Goal: Task Accomplishment & Management: Use online tool/utility

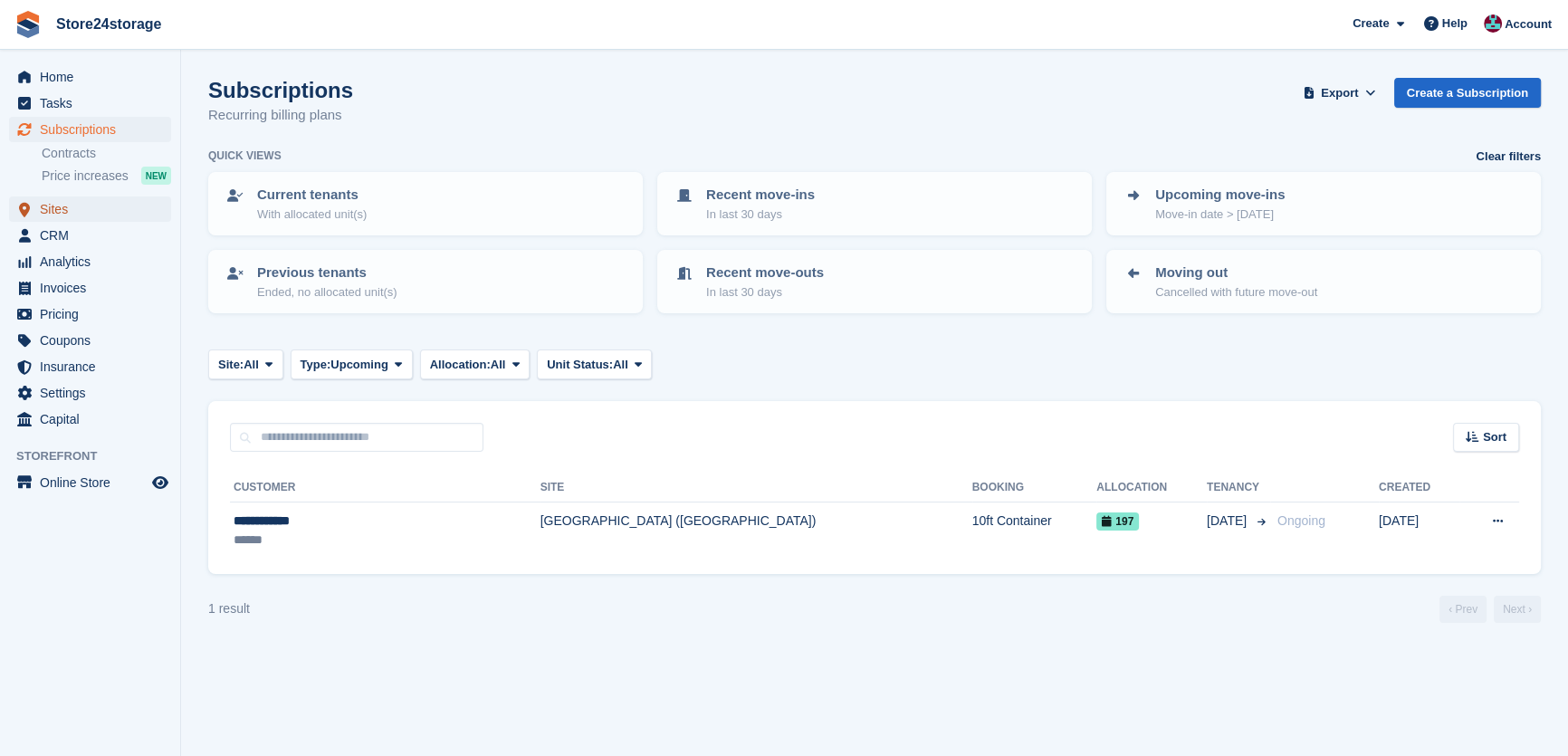
click at [77, 203] on span "Sites" at bounding box center [93, 209] width 109 height 25
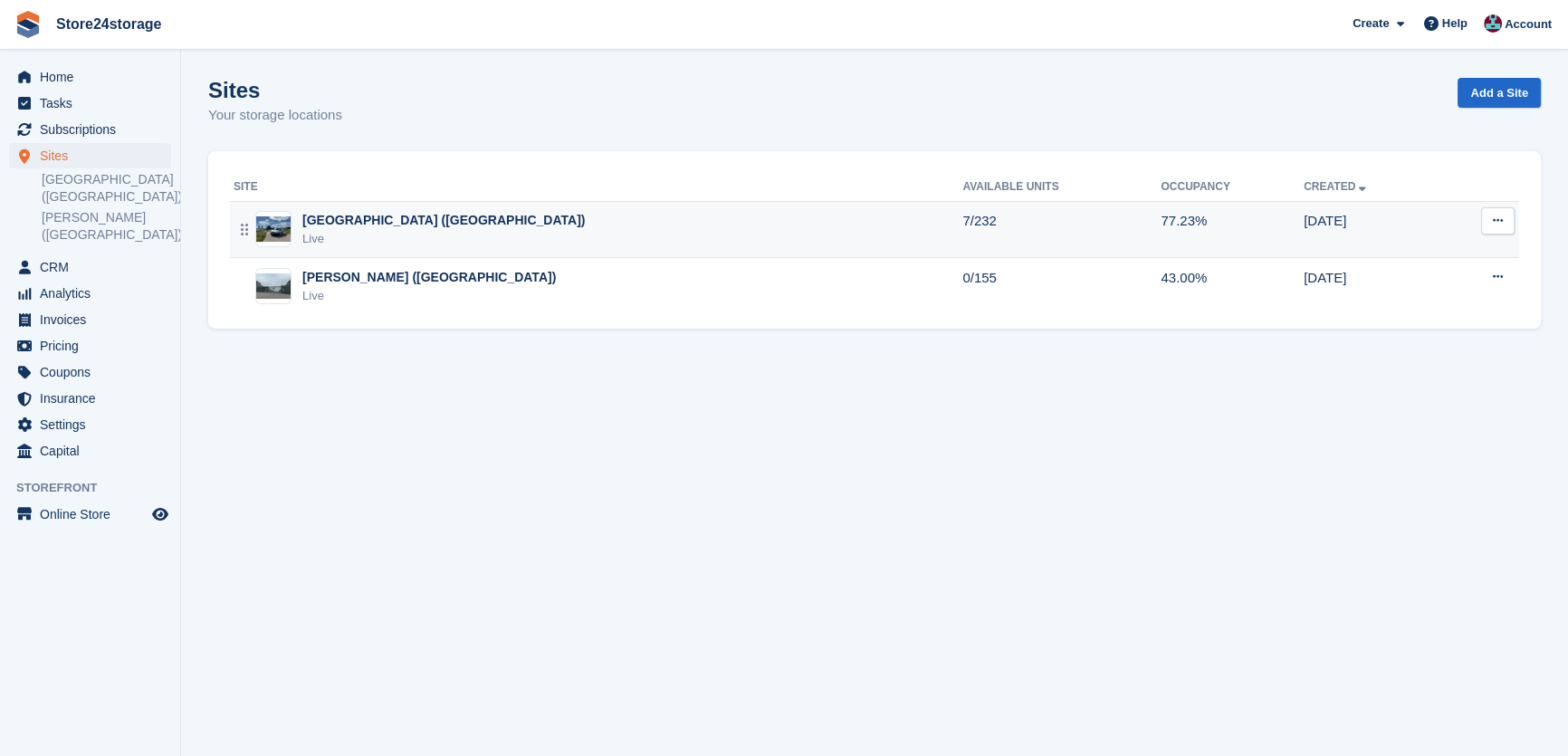
click at [324, 218] on div "[GEOGRAPHIC_DATA] ([GEOGRAPHIC_DATA])" at bounding box center [443, 220] width 283 height 19
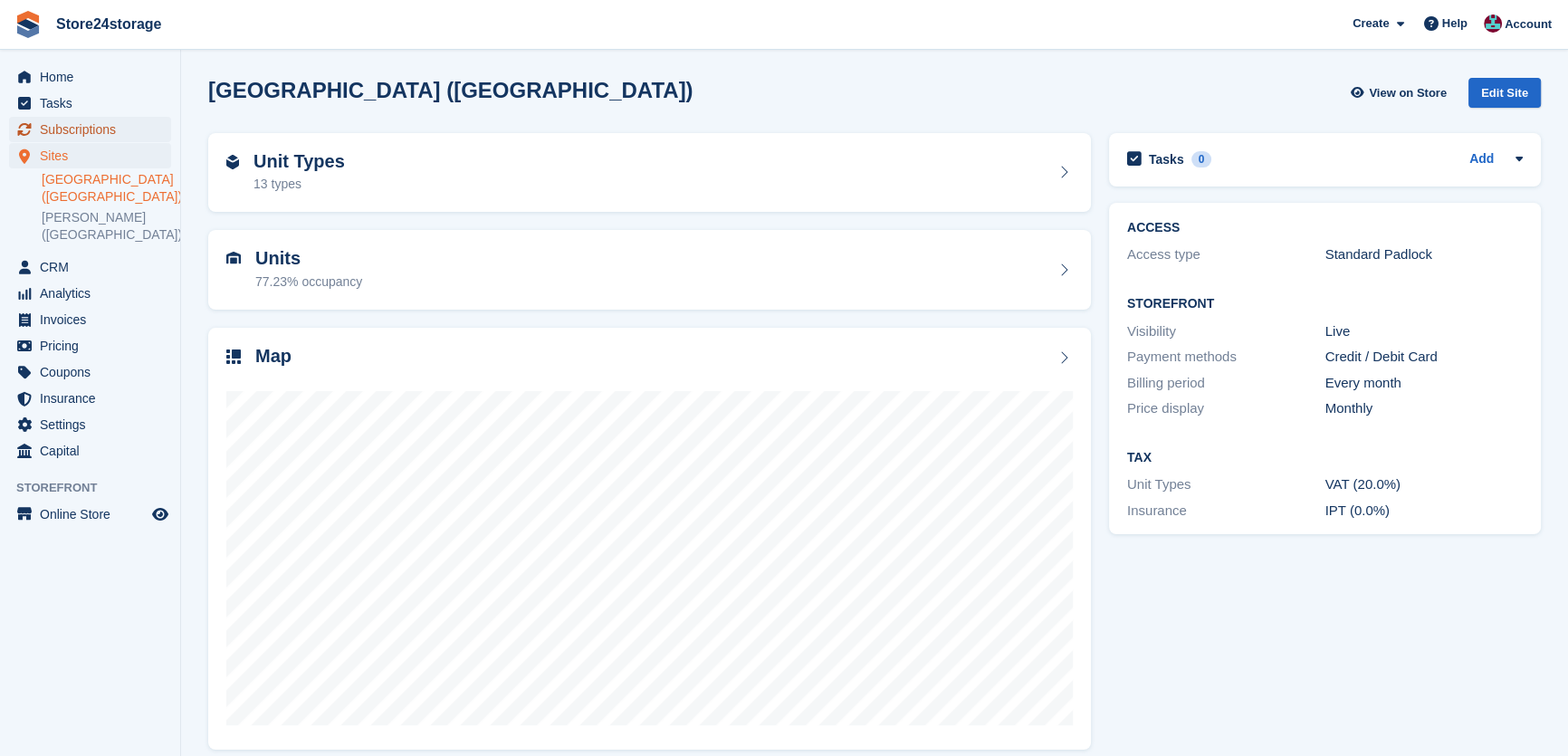
click at [89, 124] on span "Subscriptions" at bounding box center [93, 129] width 109 height 25
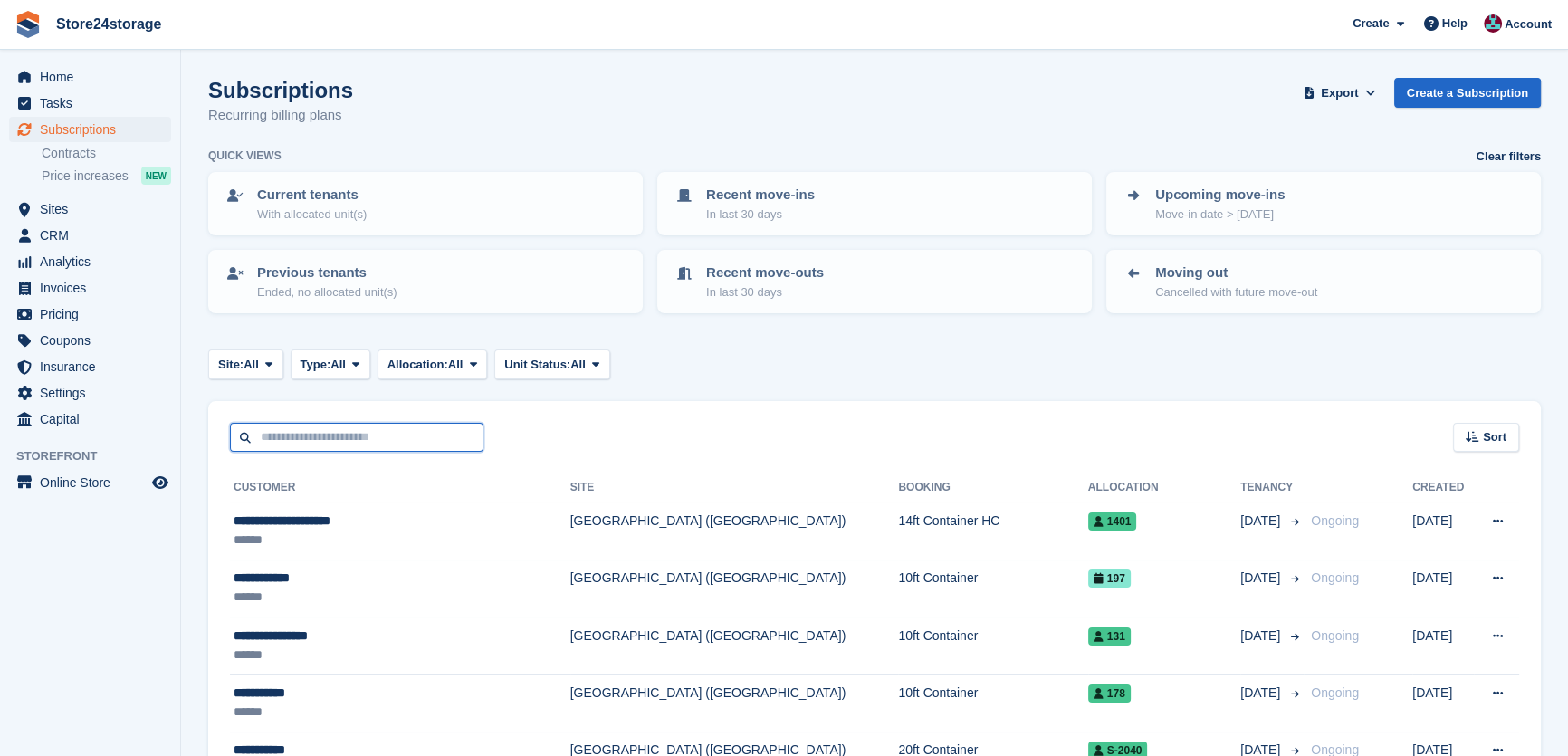
click at [294, 438] on input "text" at bounding box center [356, 437] width 253 height 30
type input "***"
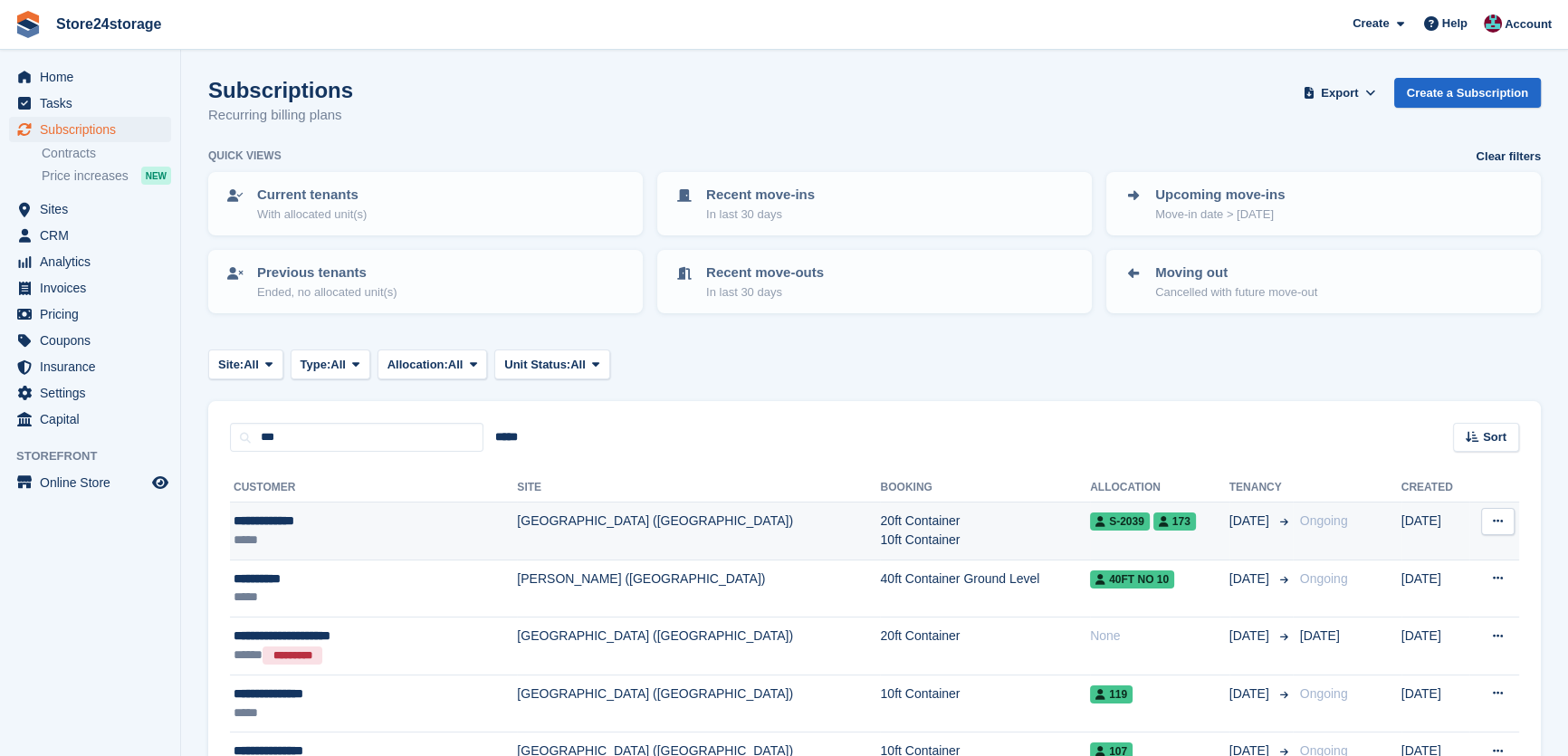
click at [336, 544] on div "*****" at bounding box center [341, 540] width 215 height 19
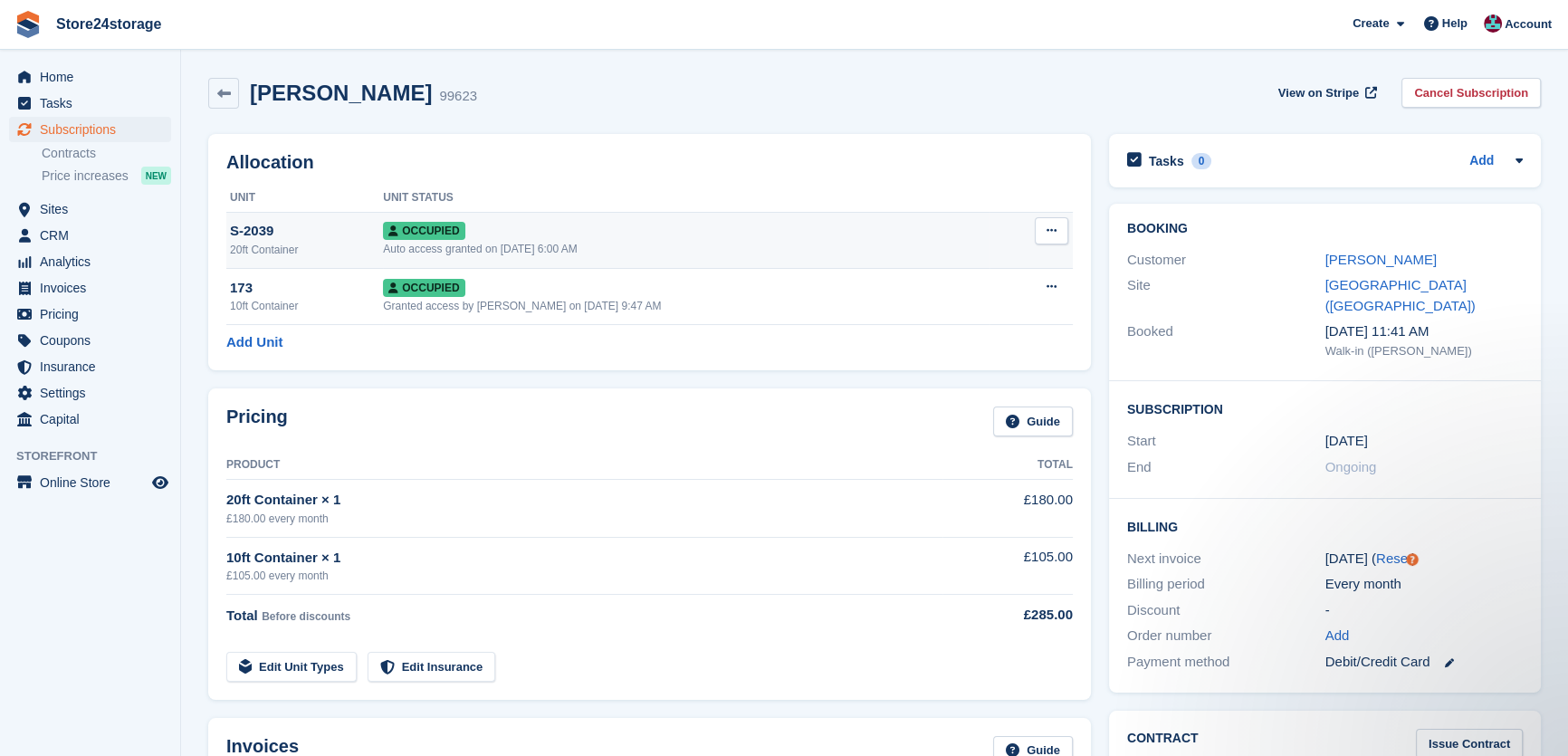
click at [1027, 230] on td "Overlock Repossess Deallocate" at bounding box center [1030, 239] width 83 height 56
click at [1061, 226] on button at bounding box center [1050, 231] width 34 height 27
click at [979, 267] on p "Overlock" at bounding box center [981, 265] width 158 height 23
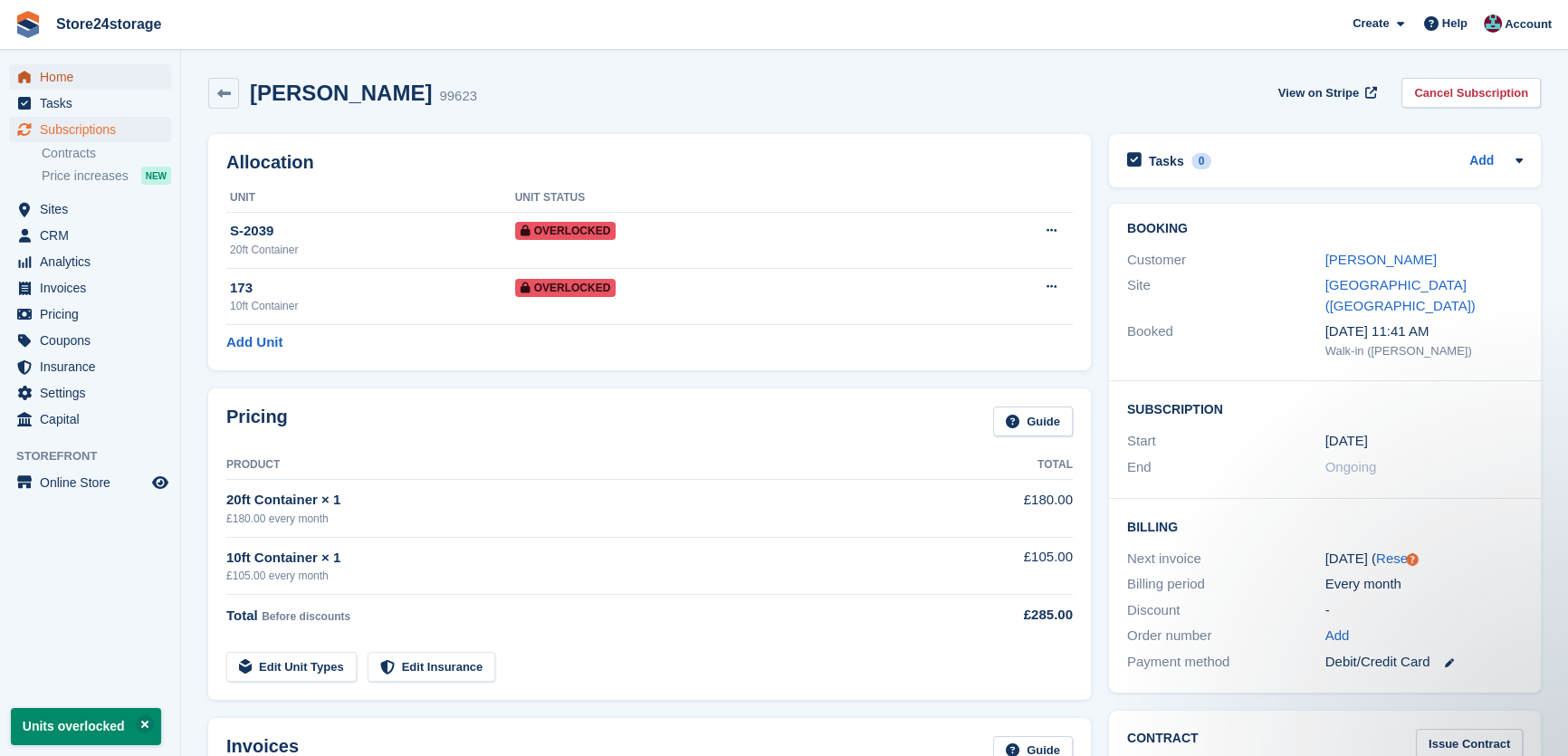
click at [52, 75] on span "Home" at bounding box center [93, 77] width 109 height 25
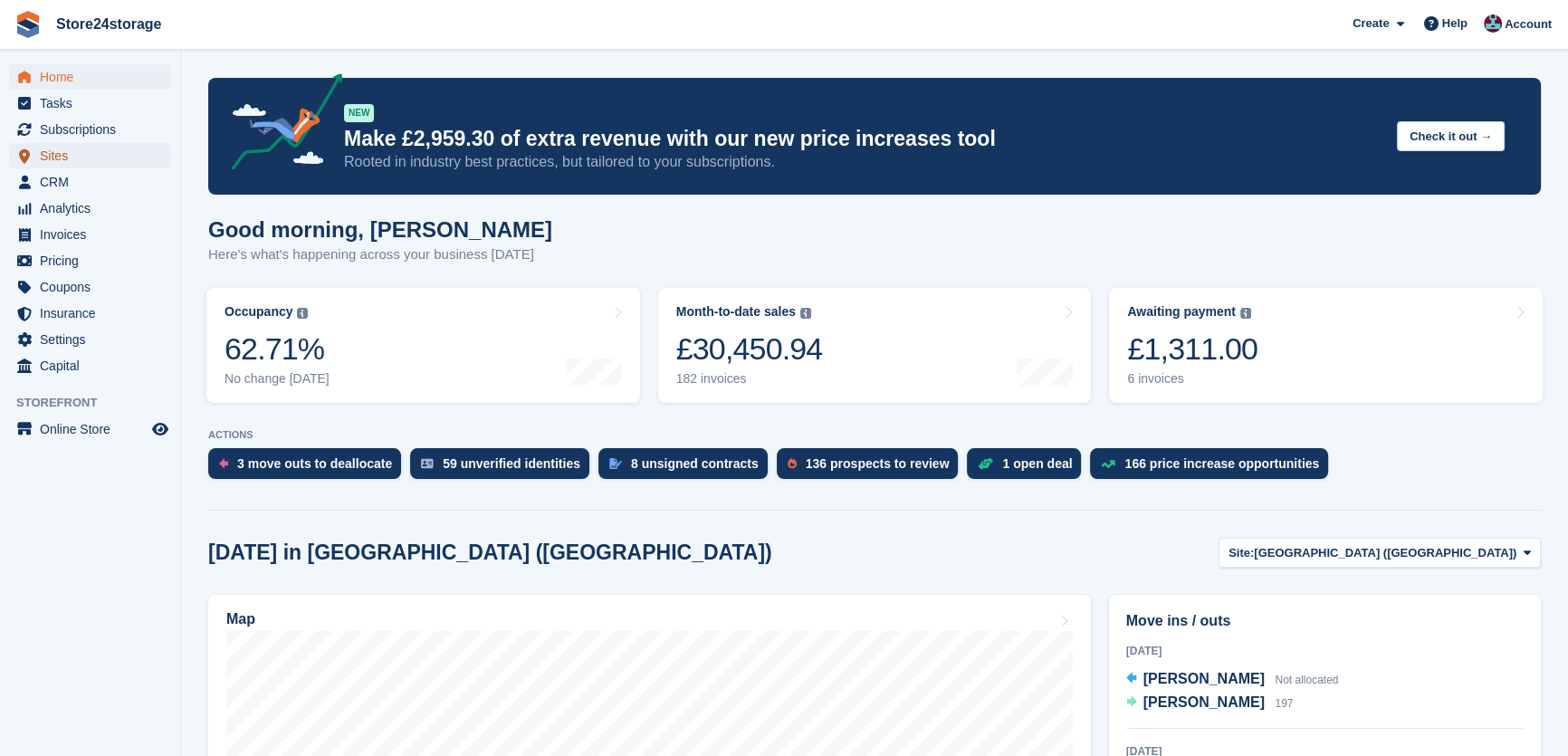
click at [67, 154] on span "Sites" at bounding box center [93, 156] width 109 height 25
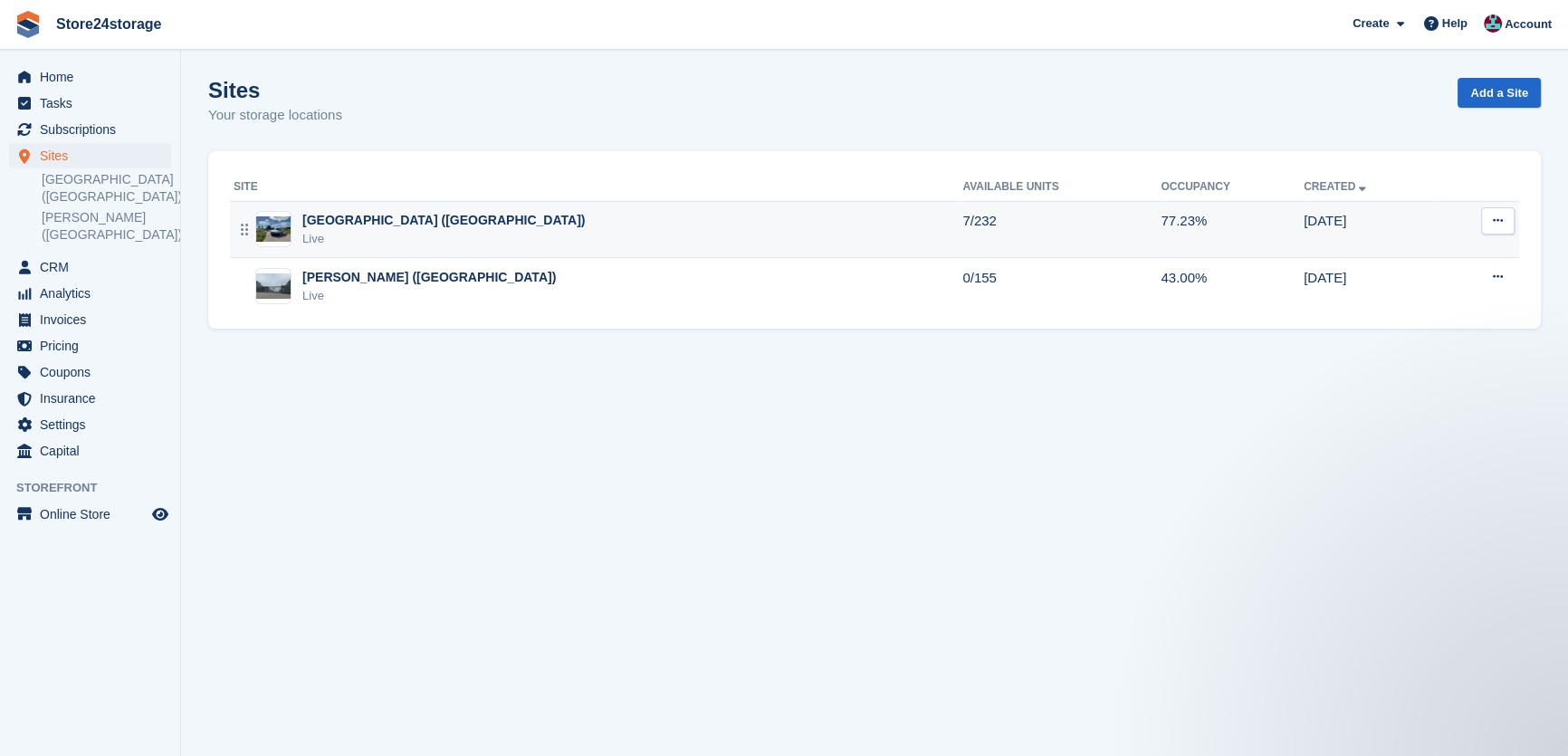
click at [459, 231] on div "[GEOGRAPHIC_DATA] ([GEOGRAPHIC_DATA]) Live" at bounding box center [597, 229] width 728 height 38
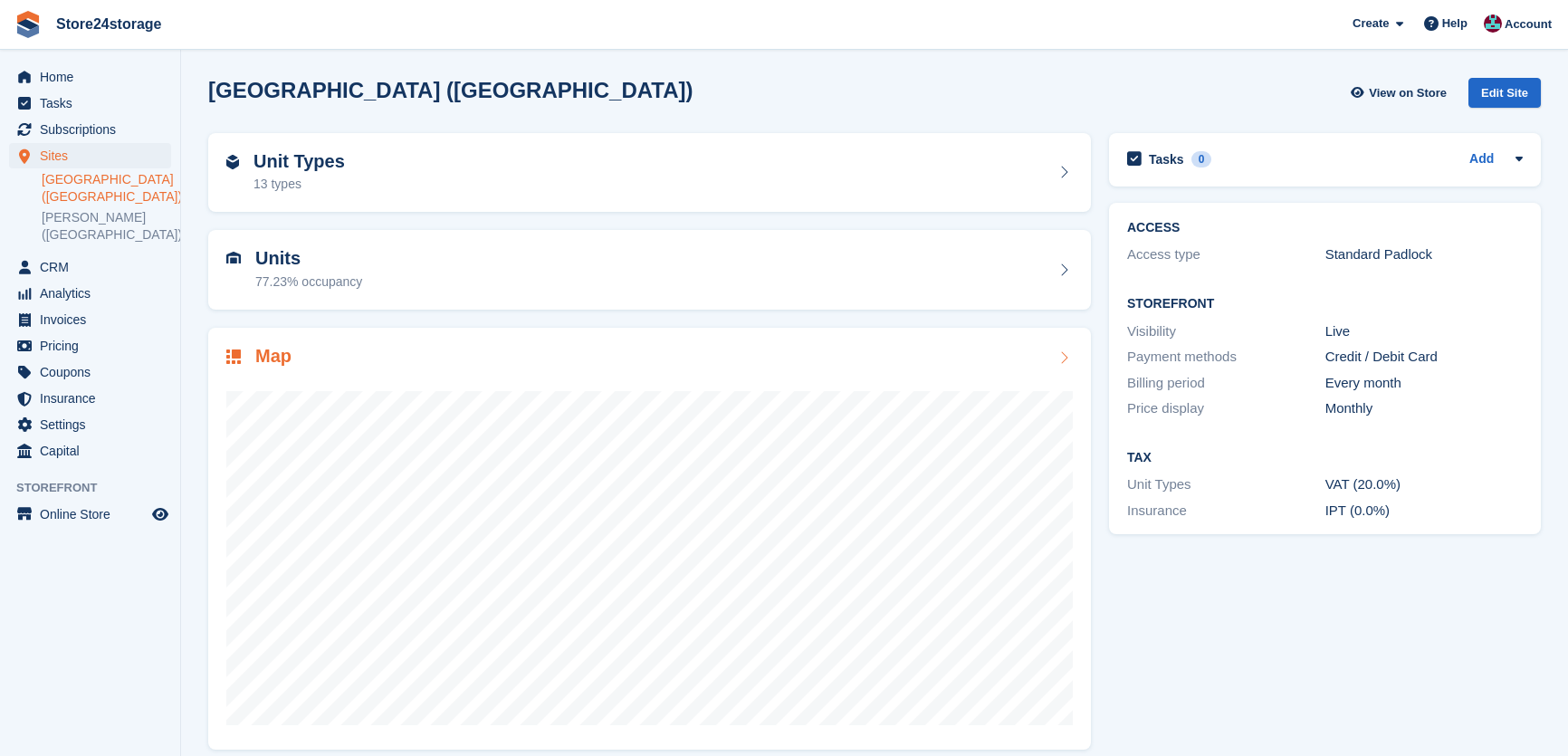
click at [513, 381] on div at bounding box center [649, 550] width 847 height 362
